Goal: Task Accomplishment & Management: Use online tool/utility

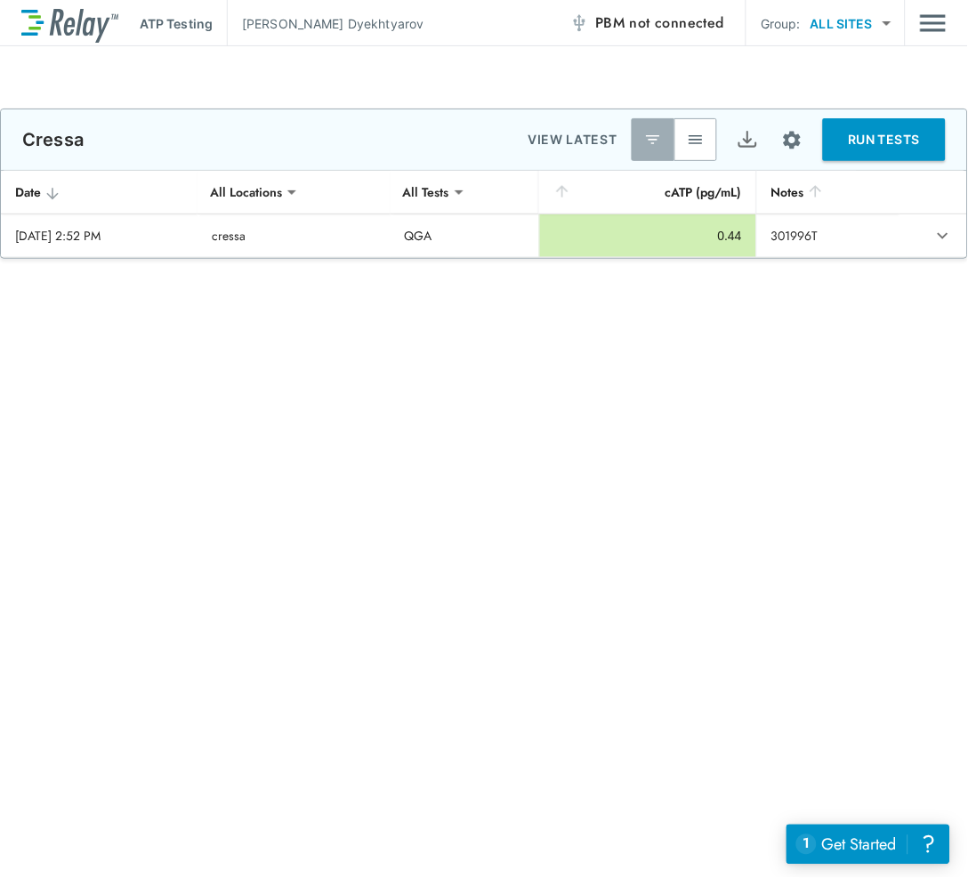
type input "***"
click at [699, 136] on img "button" at bounding box center [696, 140] width 18 height 18
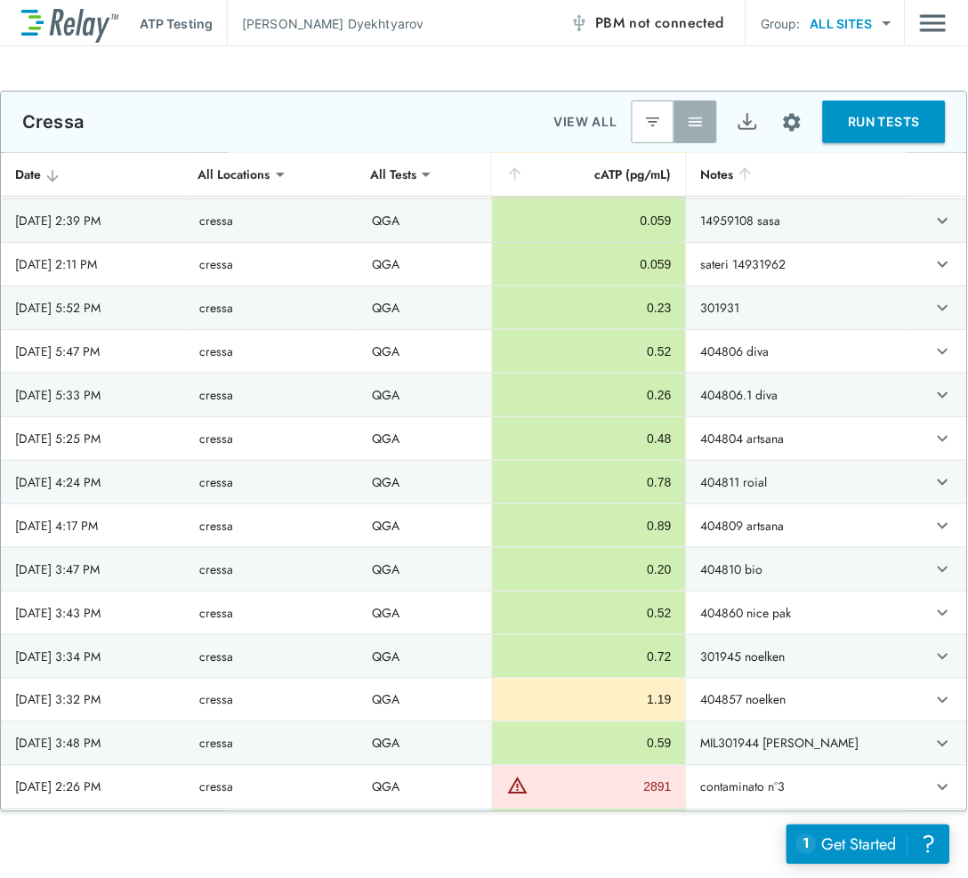
scroll to position [1007, 0]
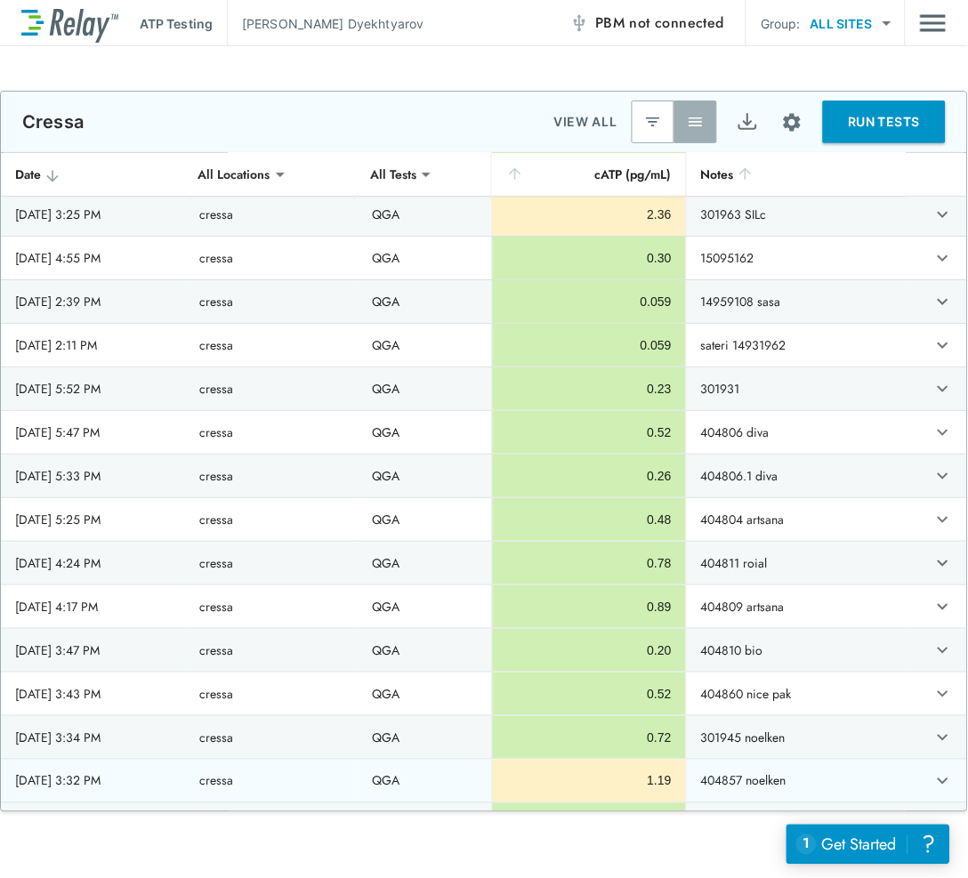
click at [933, 785] on icon "expand row" at bounding box center [943, 781] width 21 height 21
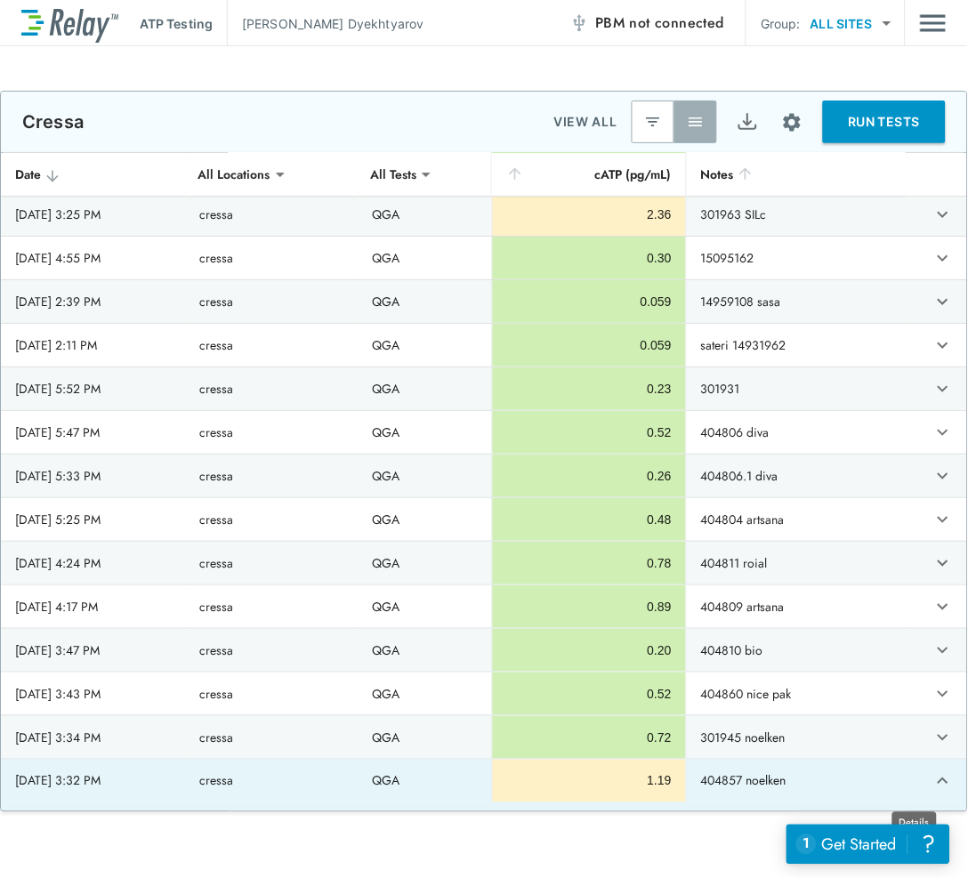
click at [933, 781] on icon "expand row" at bounding box center [943, 781] width 21 height 21
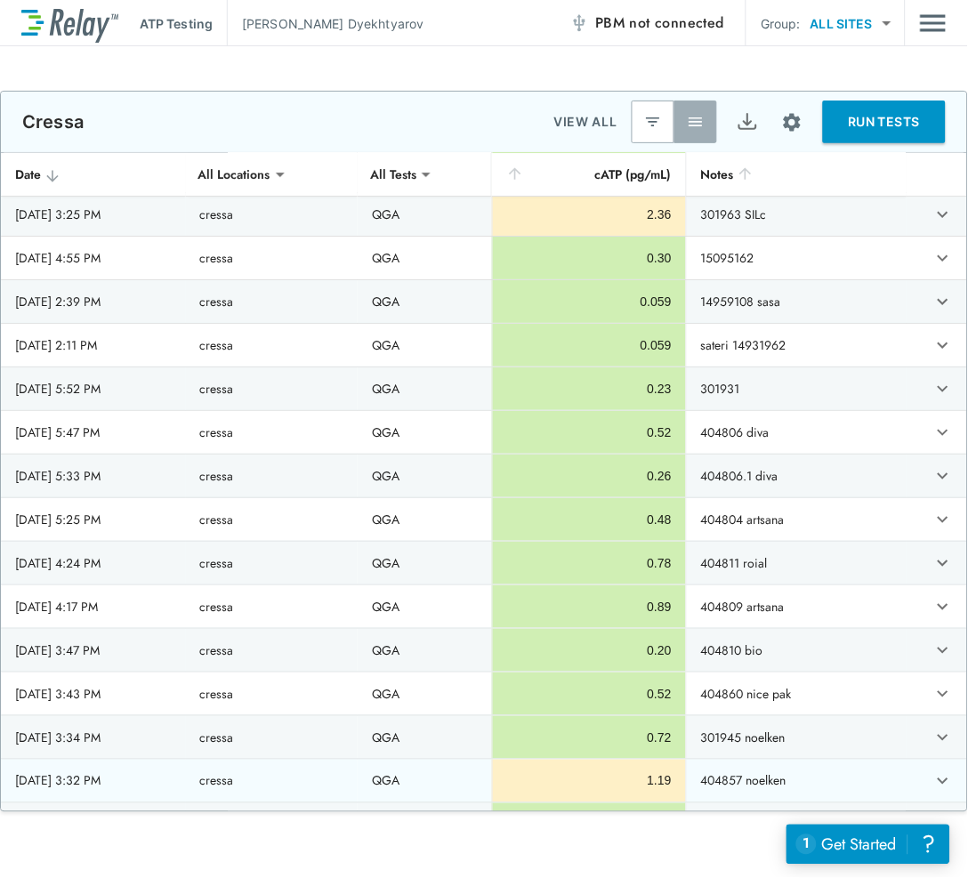
scroll to position [59, 0]
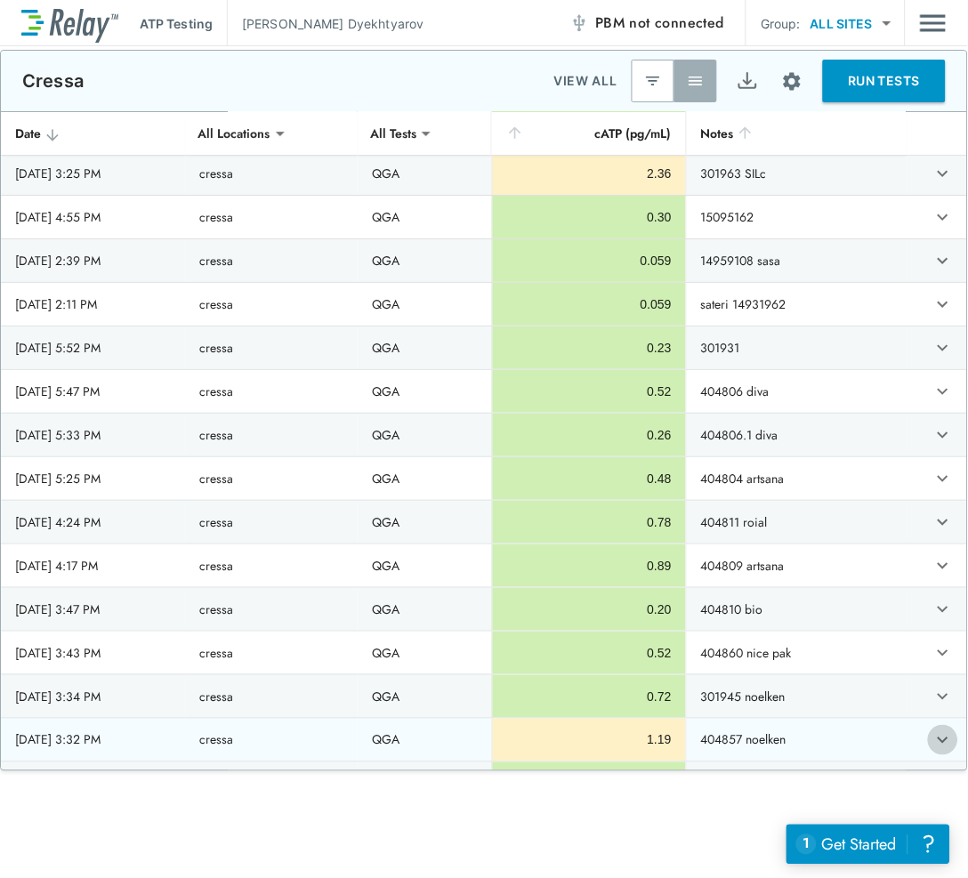
click at [933, 737] on icon "expand row" at bounding box center [943, 740] width 21 height 21
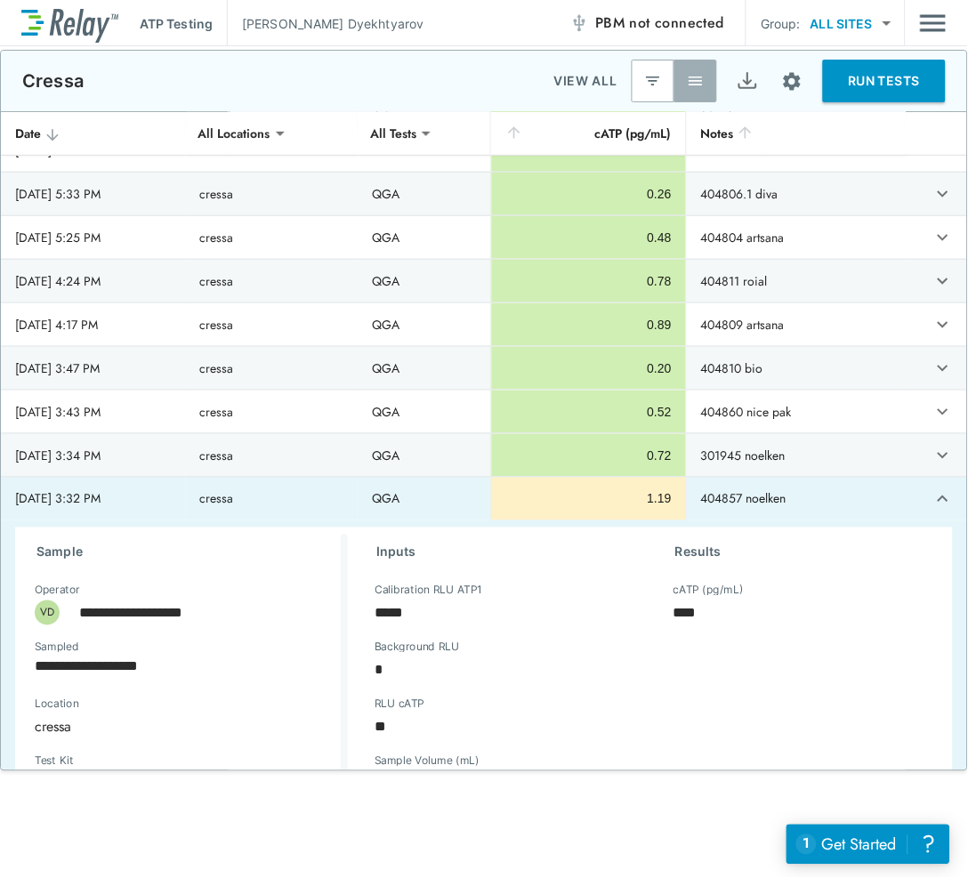
scroll to position [1348, 0]
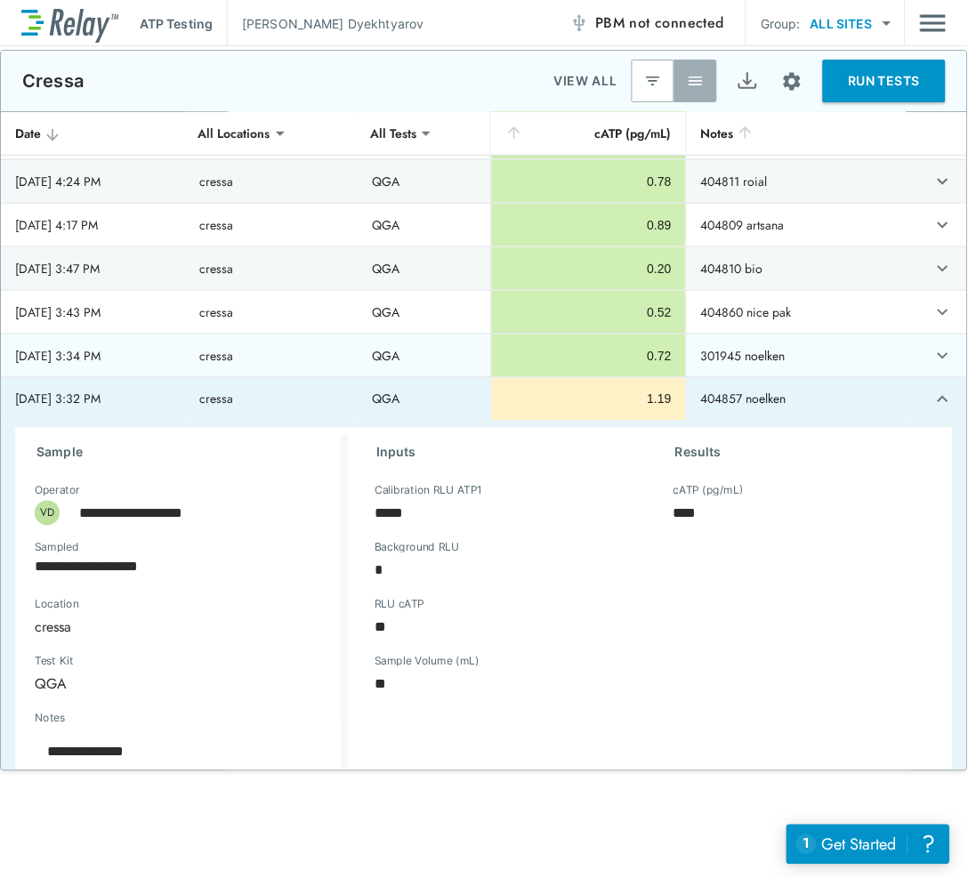
type textarea "*"
click at [933, 360] on icon "expand row" at bounding box center [943, 355] width 21 height 21
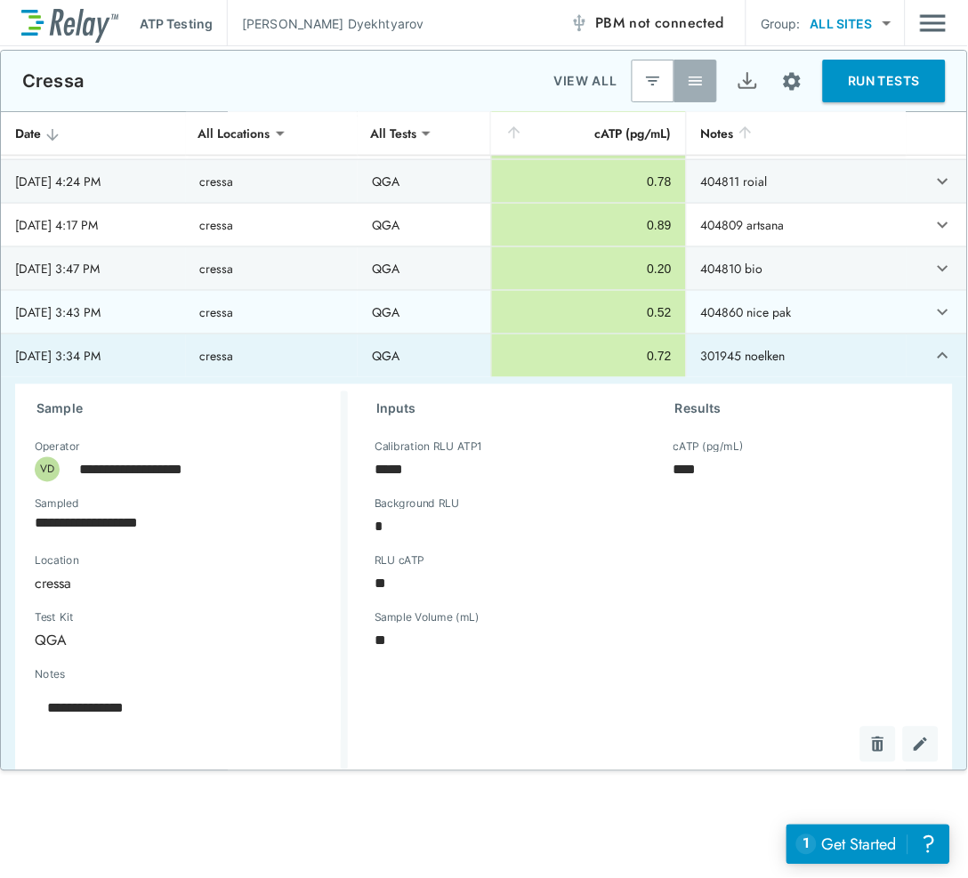
click at [857, 307] on td "404860 nice pak" at bounding box center [796, 312] width 221 height 43
click at [933, 314] on icon "expand row" at bounding box center [943, 312] width 21 height 21
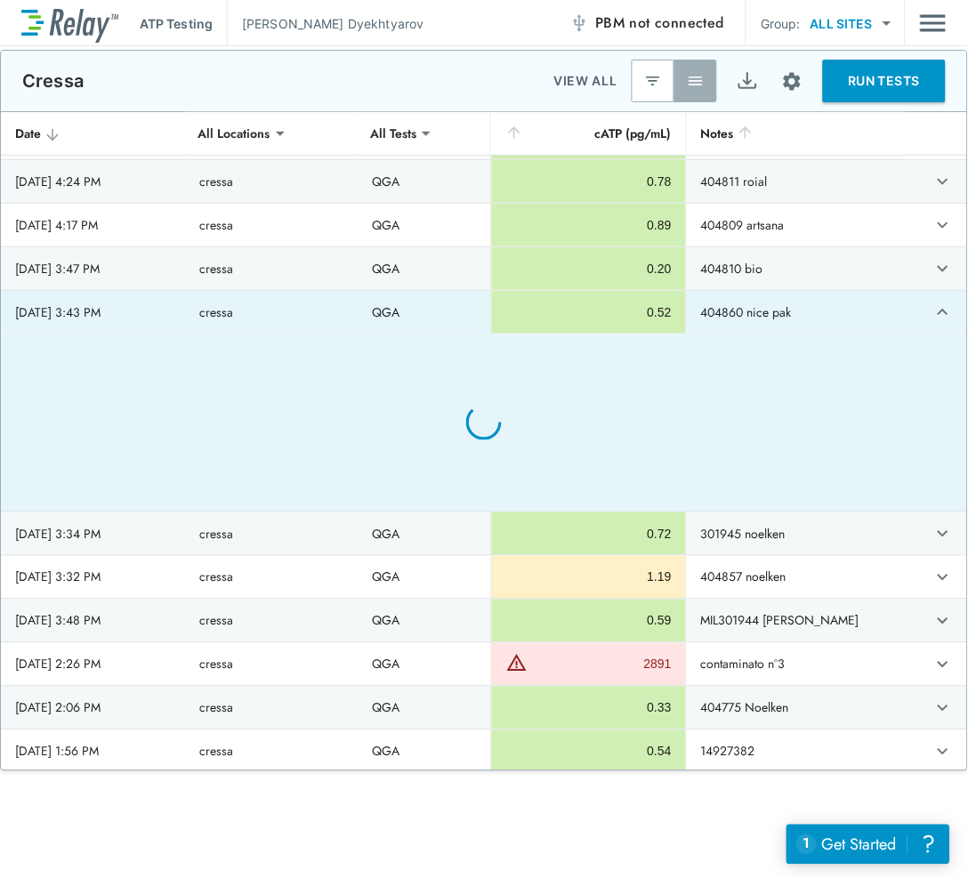
type textarea "*"
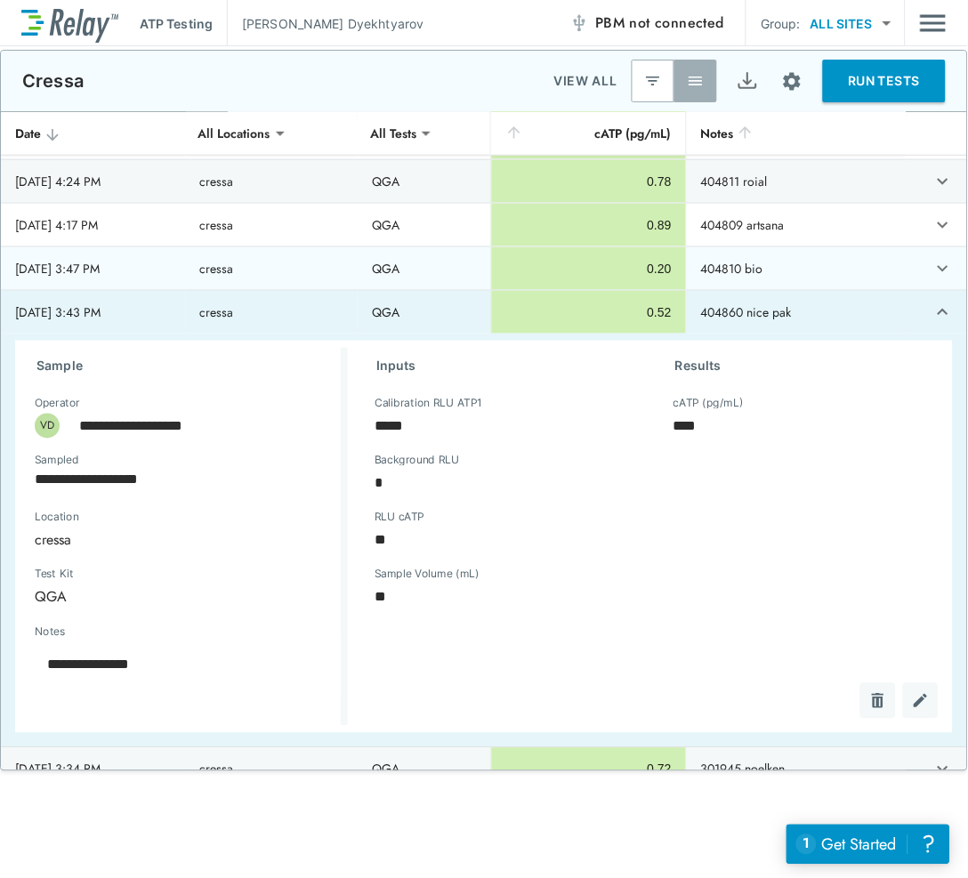
click at [933, 270] on icon "expand row" at bounding box center [943, 268] width 21 height 21
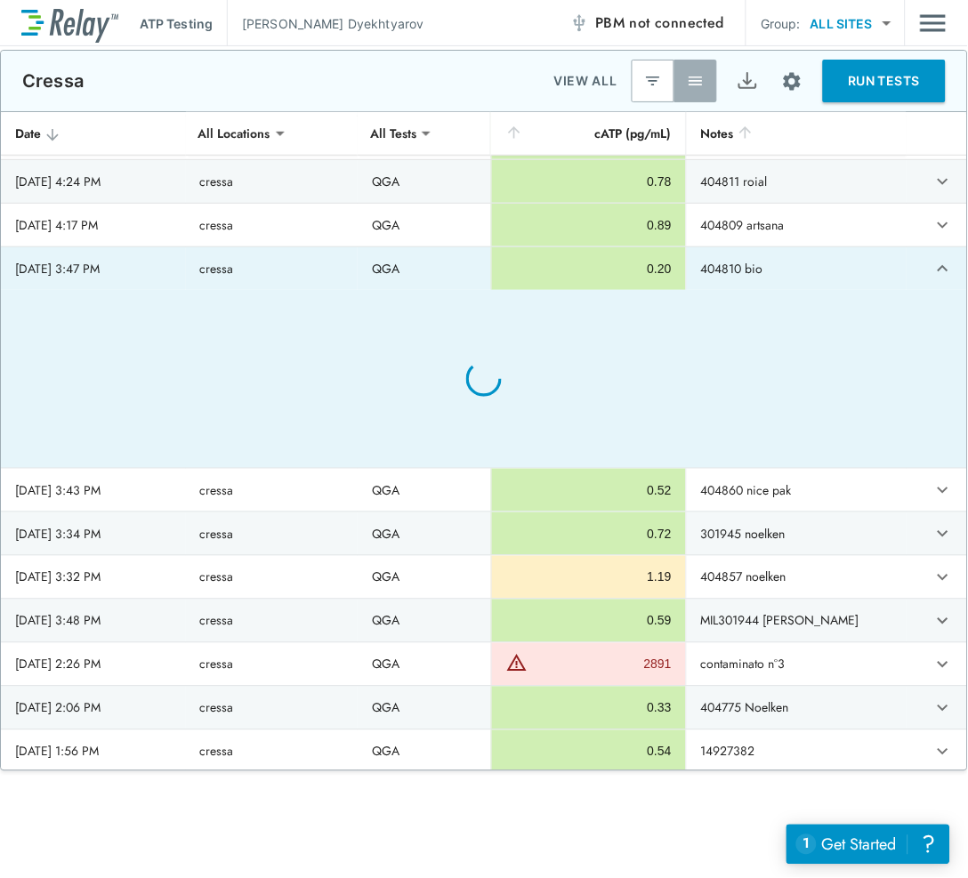
type textarea "*"
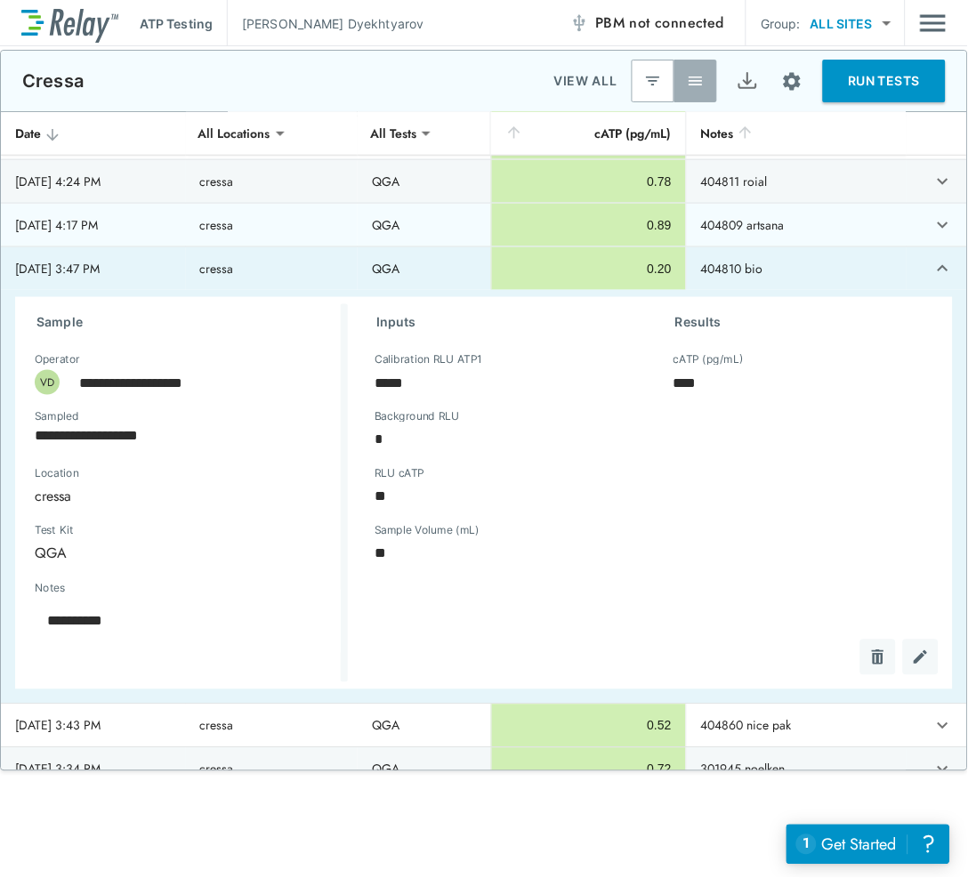
click at [933, 225] on icon "expand row" at bounding box center [943, 225] width 21 height 21
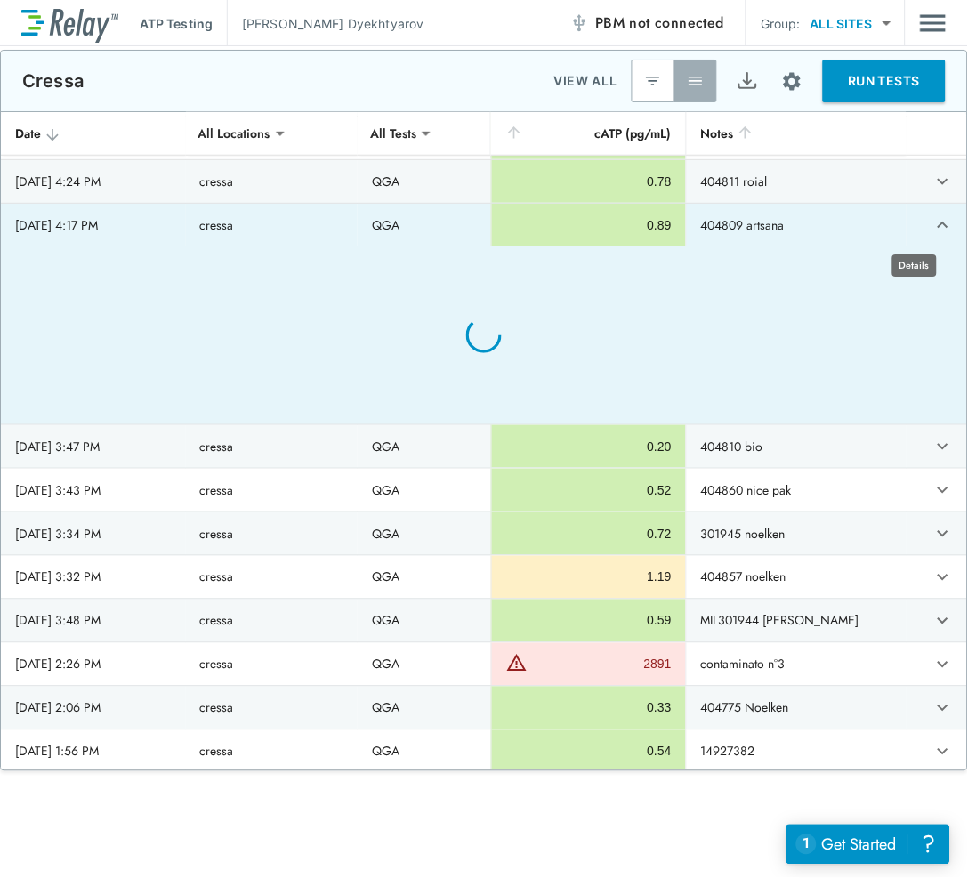
type textarea "*"
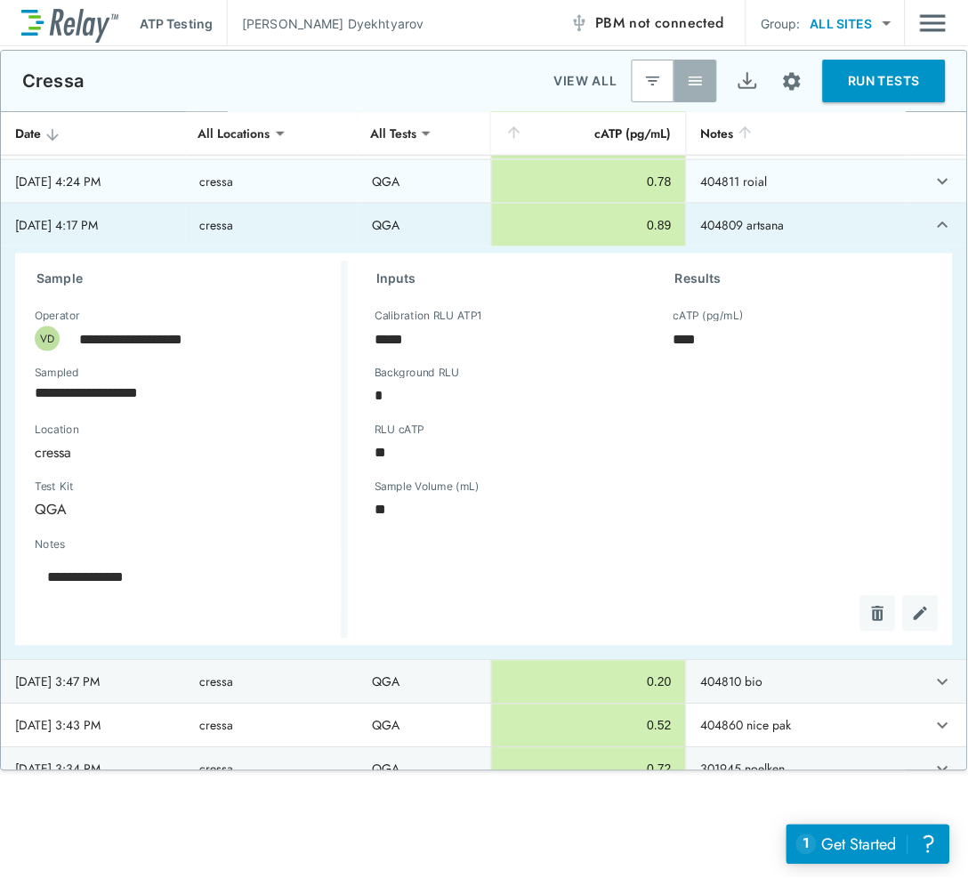
click at [928, 185] on button "expand row" at bounding box center [943, 181] width 30 height 30
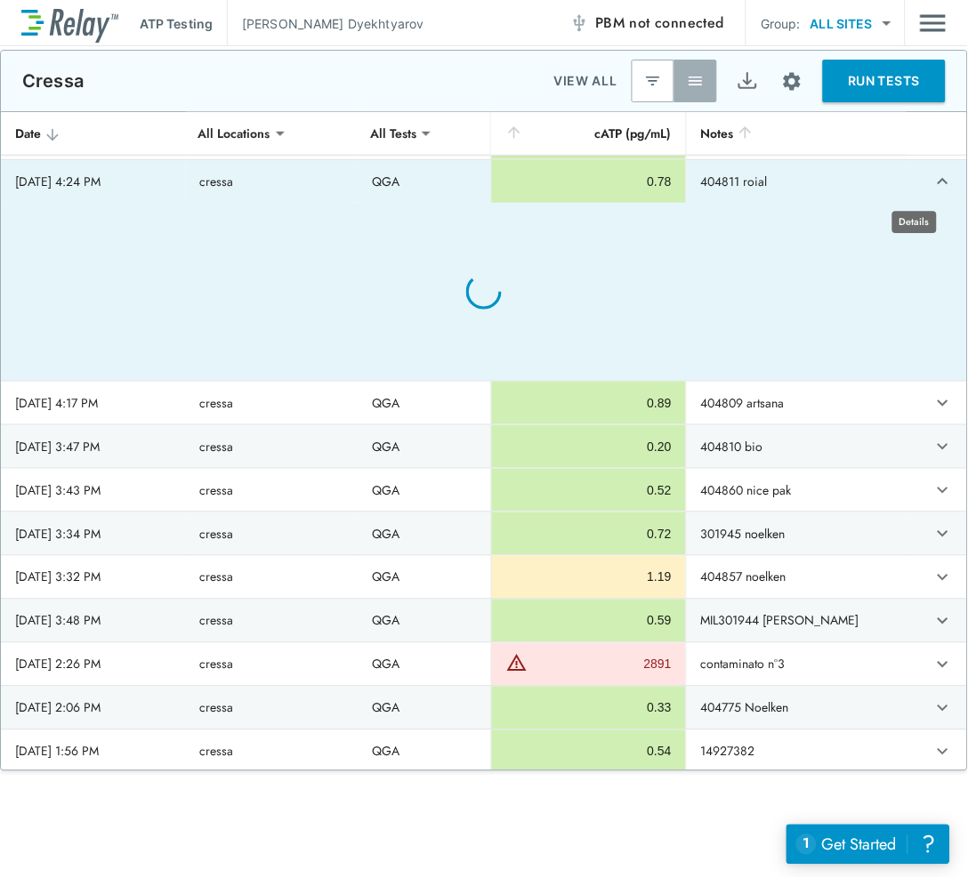
type textarea "*"
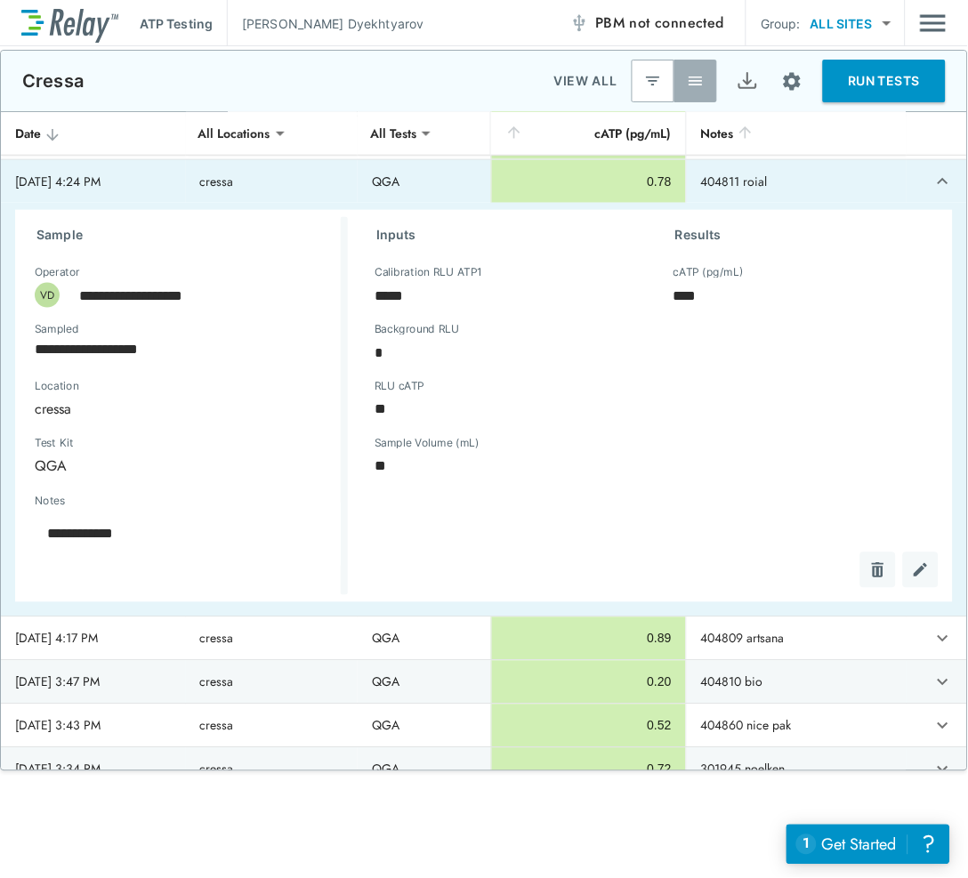
scroll to position [1249, 0]
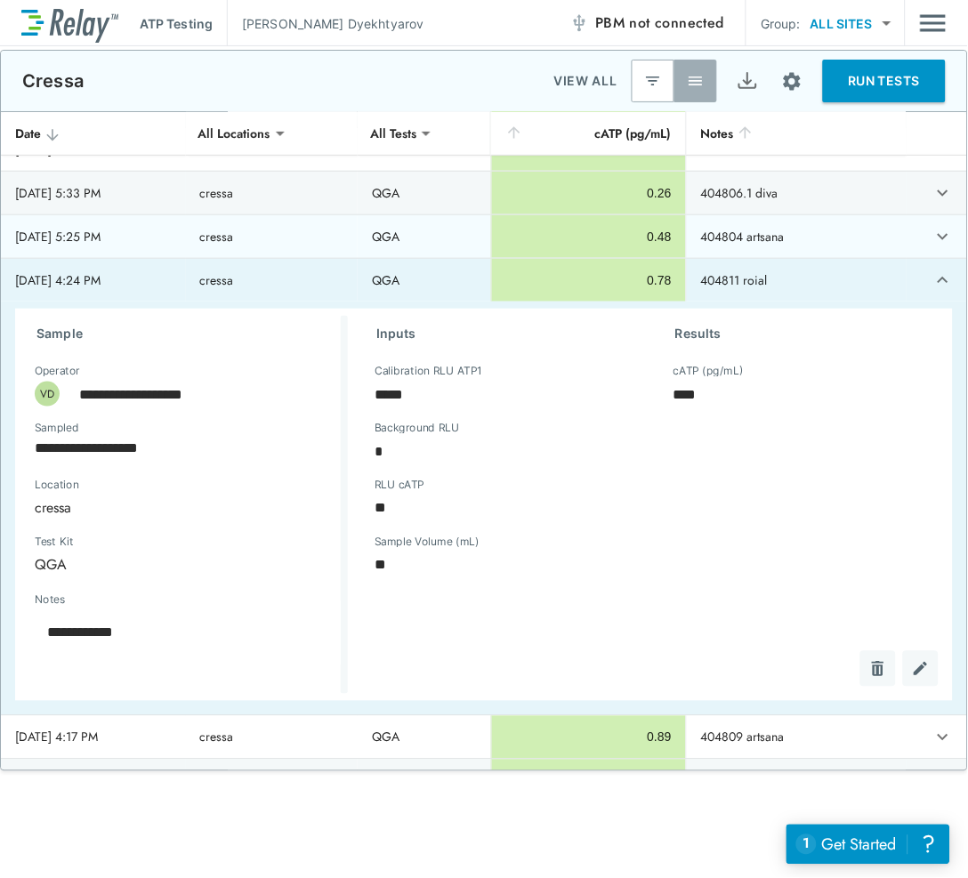
click at [928, 237] on button "expand row" at bounding box center [943, 237] width 30 height 30
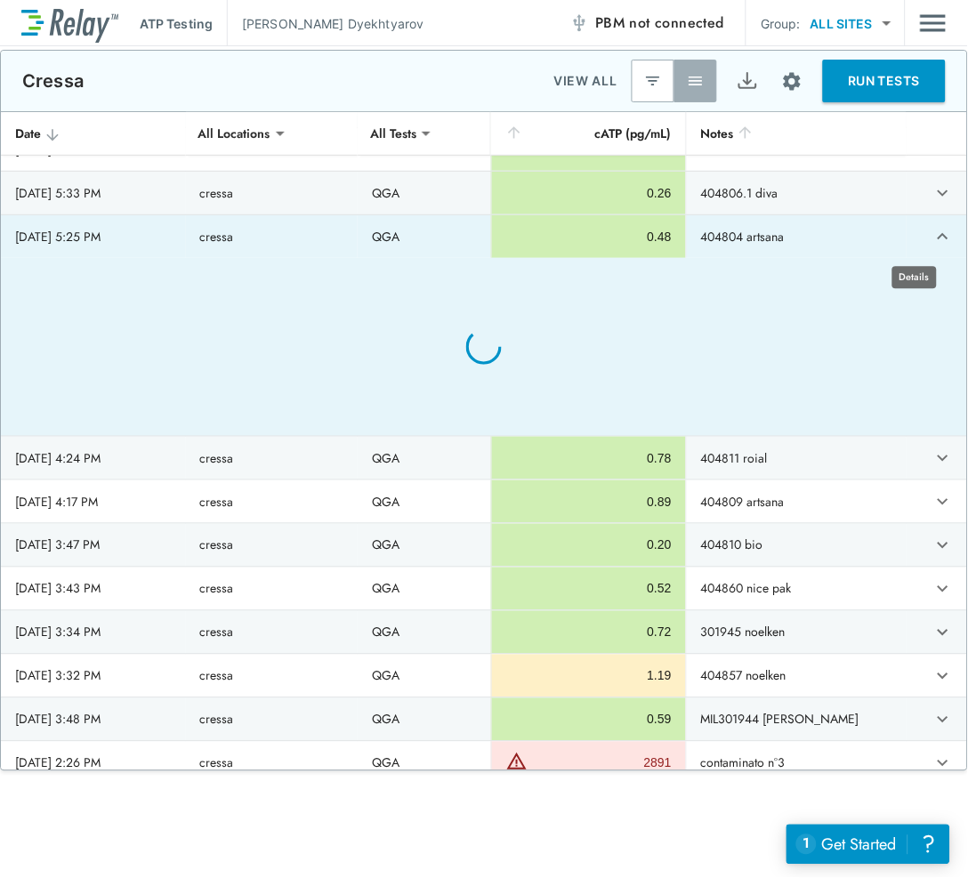
type textarea "*"
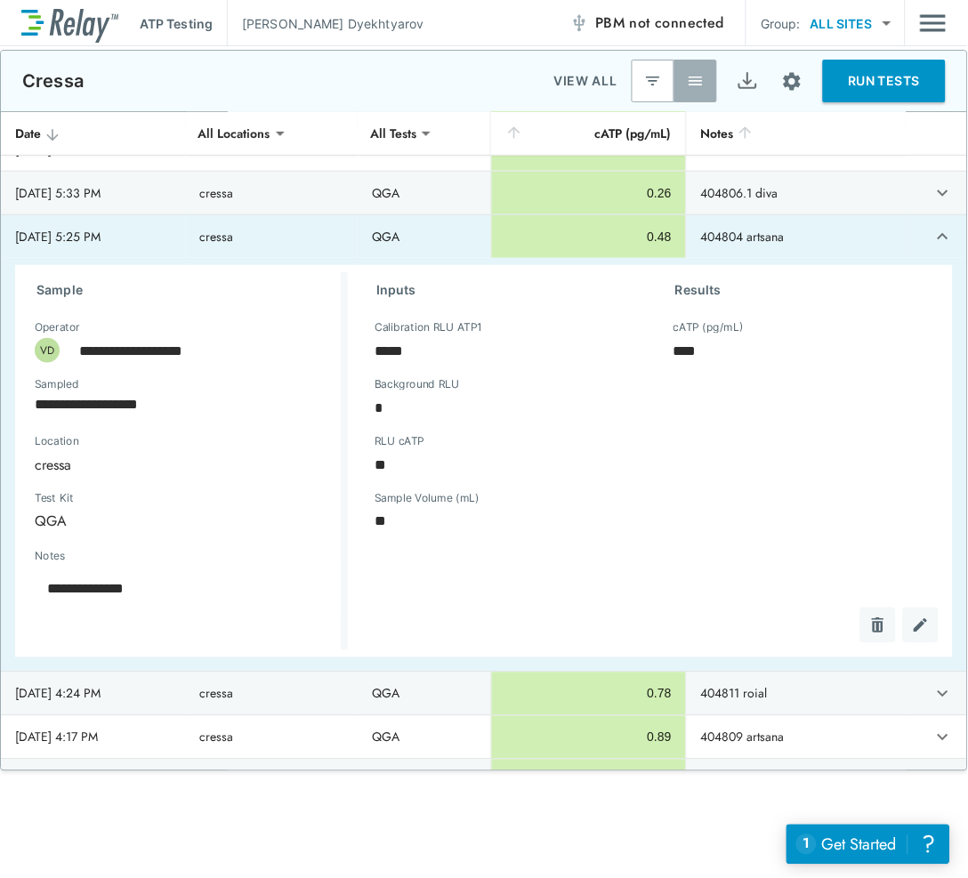
click at [595, 498] on div "RLU cATP ** RLU cATP" at bounding box center [497, 471] width 271 height 57
click at [730, 531] on div "Results cATP (pg/mL) **** cATP (pg/mL)" at bounding box center [796, 457] width 299 height 371
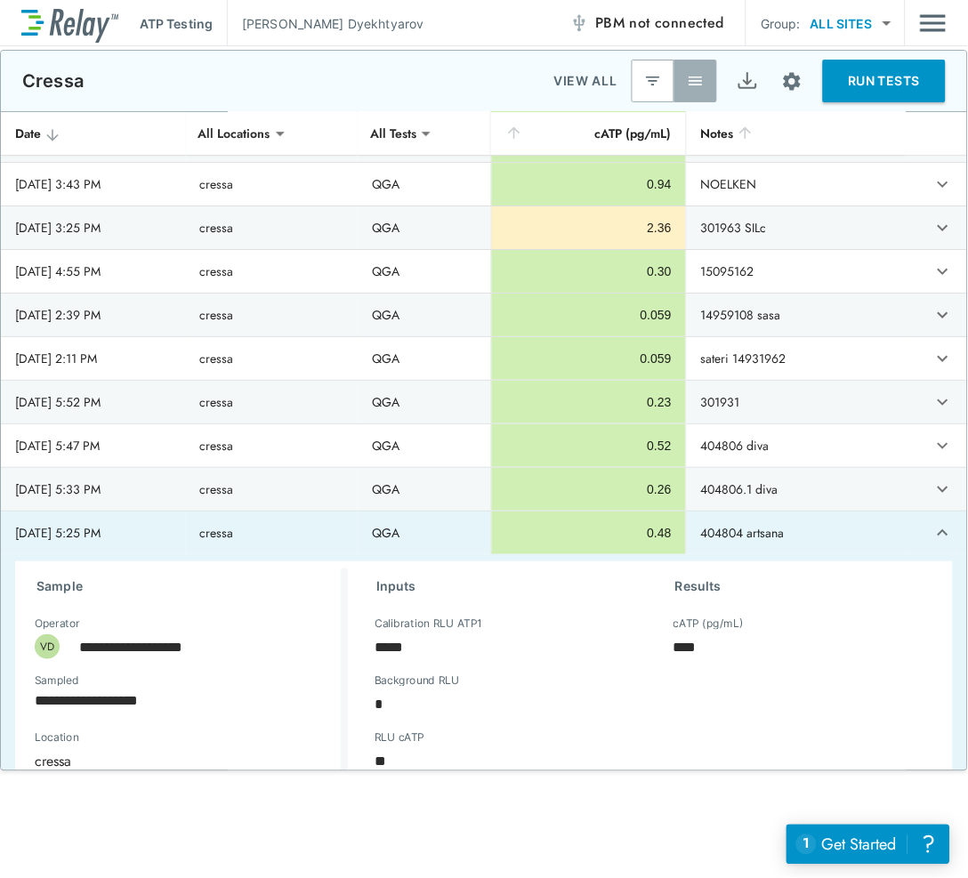
type textarea "*"
